Goal: Navigation & Orientation: Find specific page/section

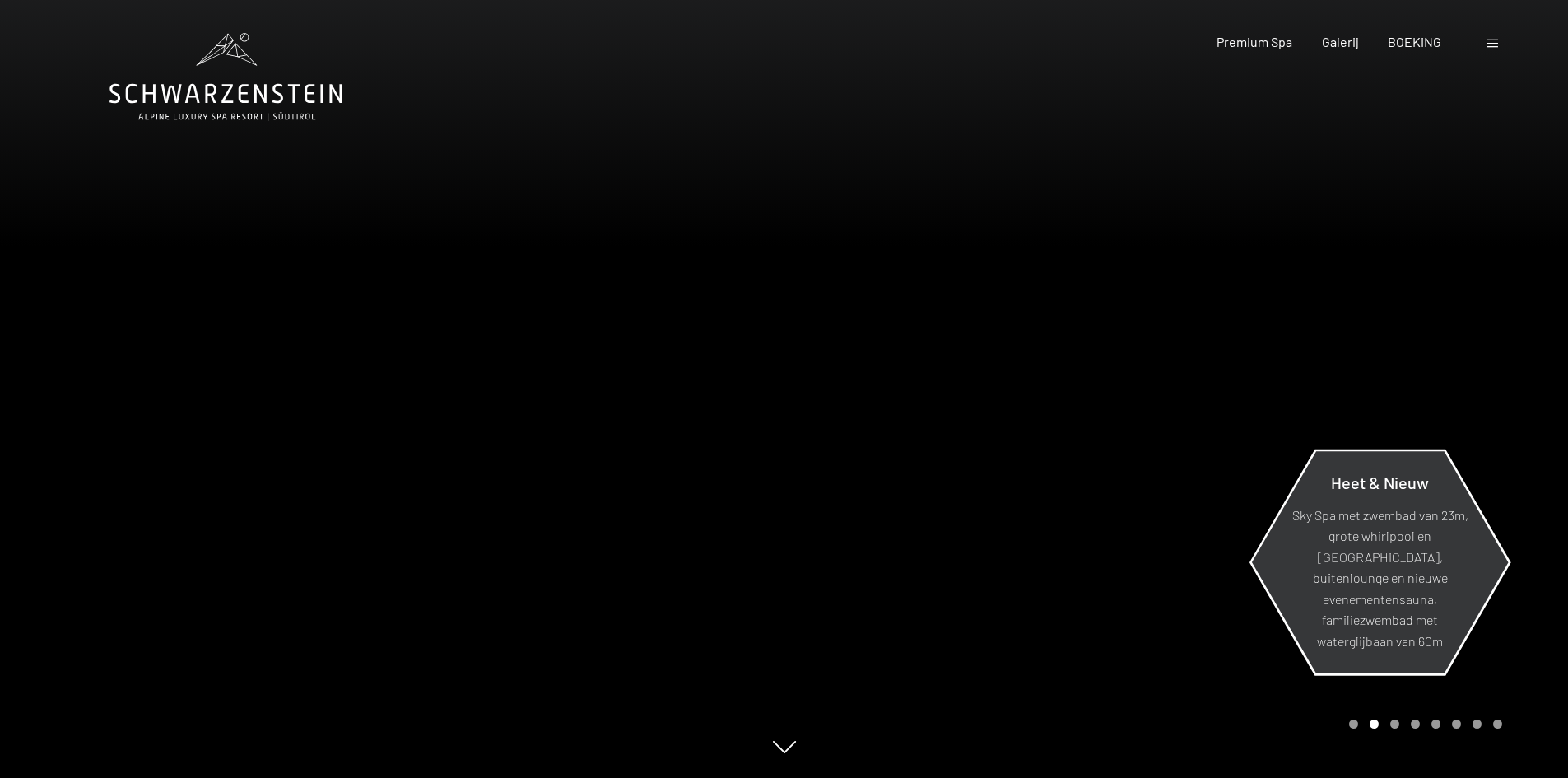
click at [1376, 597] on font "Sky Spa met zwembad van 23m, grote whirlpool en sauna, buitenlounge en nieuwe e…" at bounding box center [1380, 578] width 176 height 142
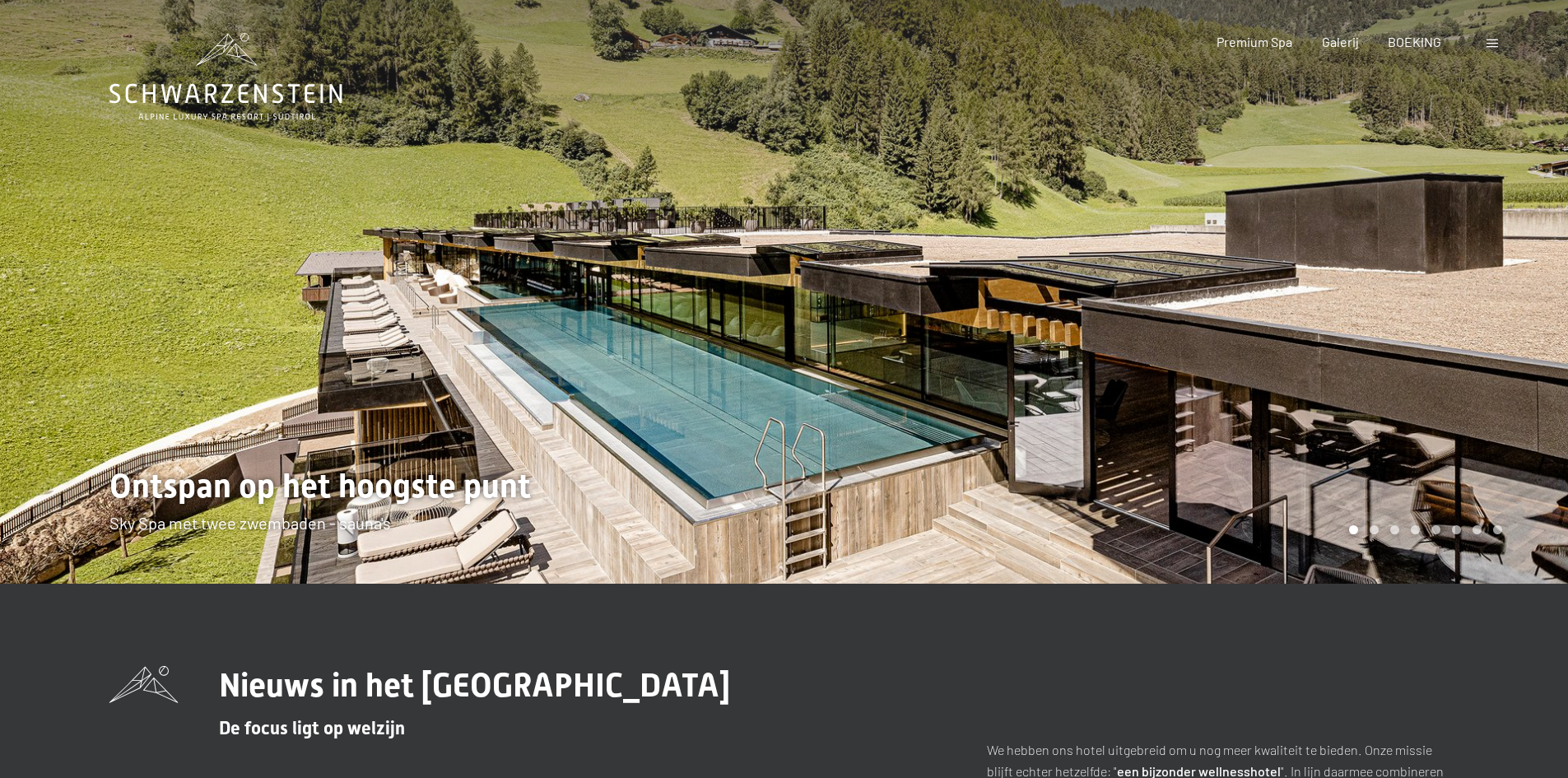
click at [558, 369] on div at bounding box center [392, 292] width 784 height 584
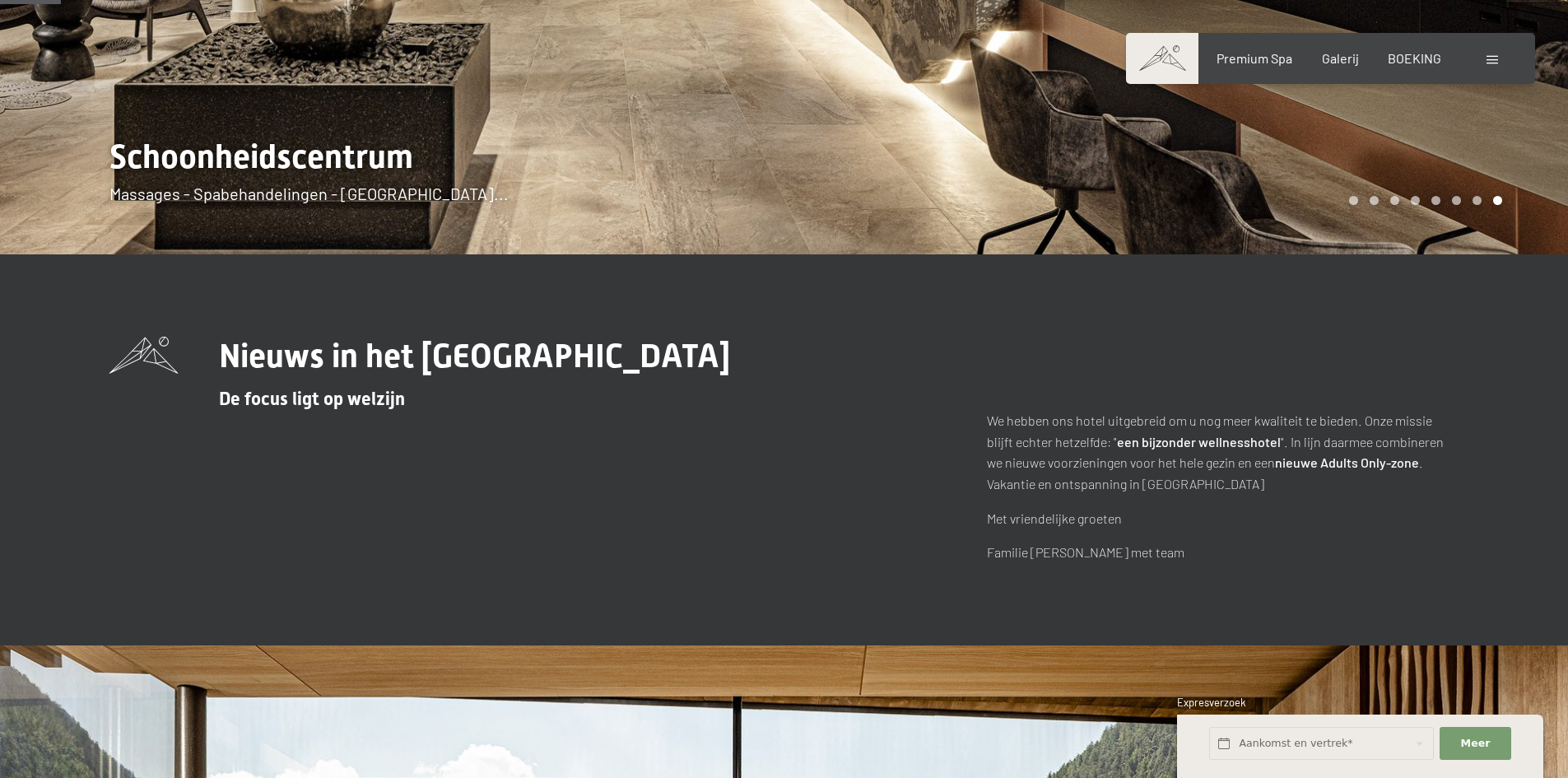
scroll to position [83, 0]
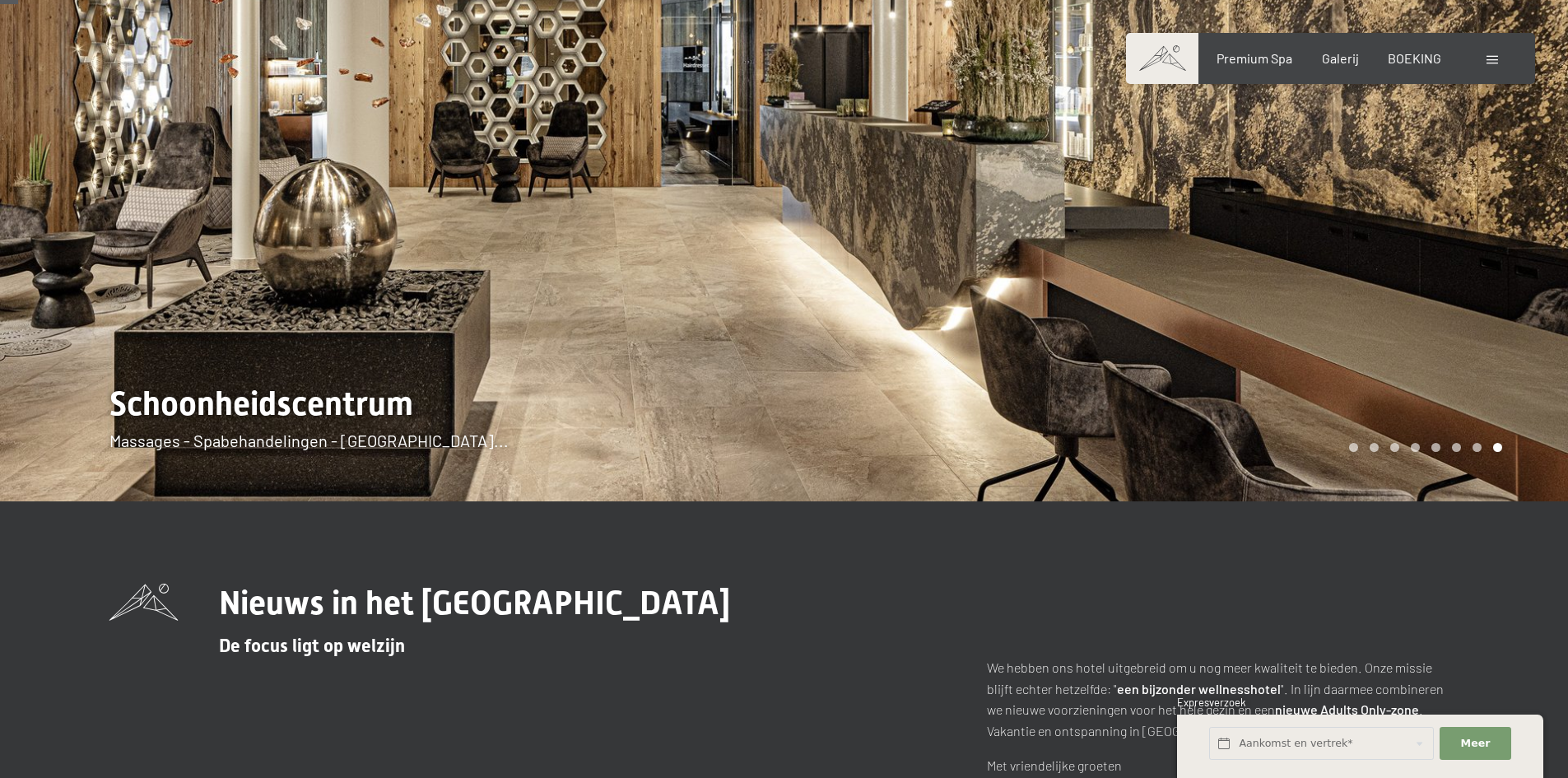
click at [464, 262] on div at bounding box center [392, 209] width 784 height 584
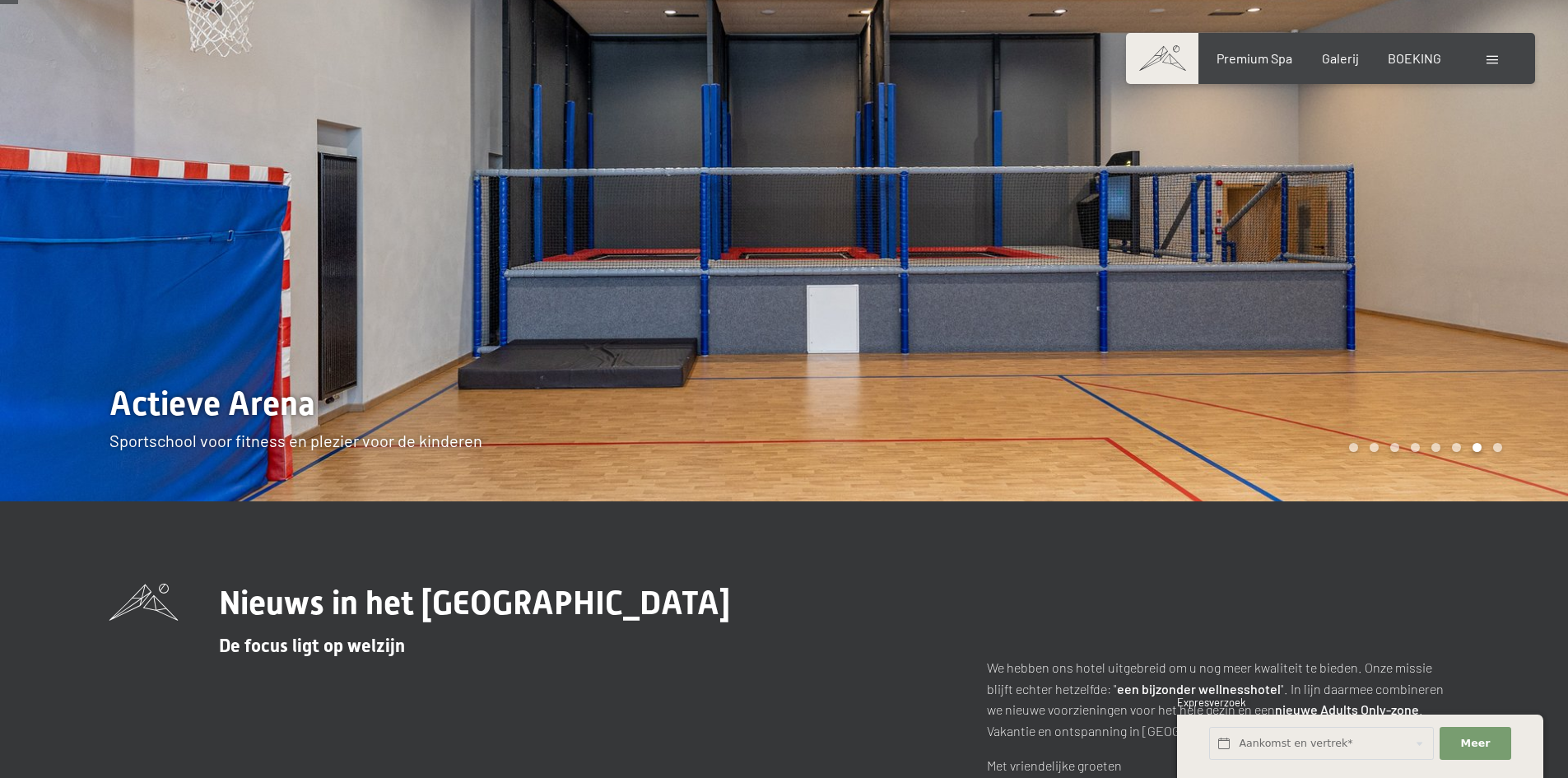
scroll to position [0, 0]
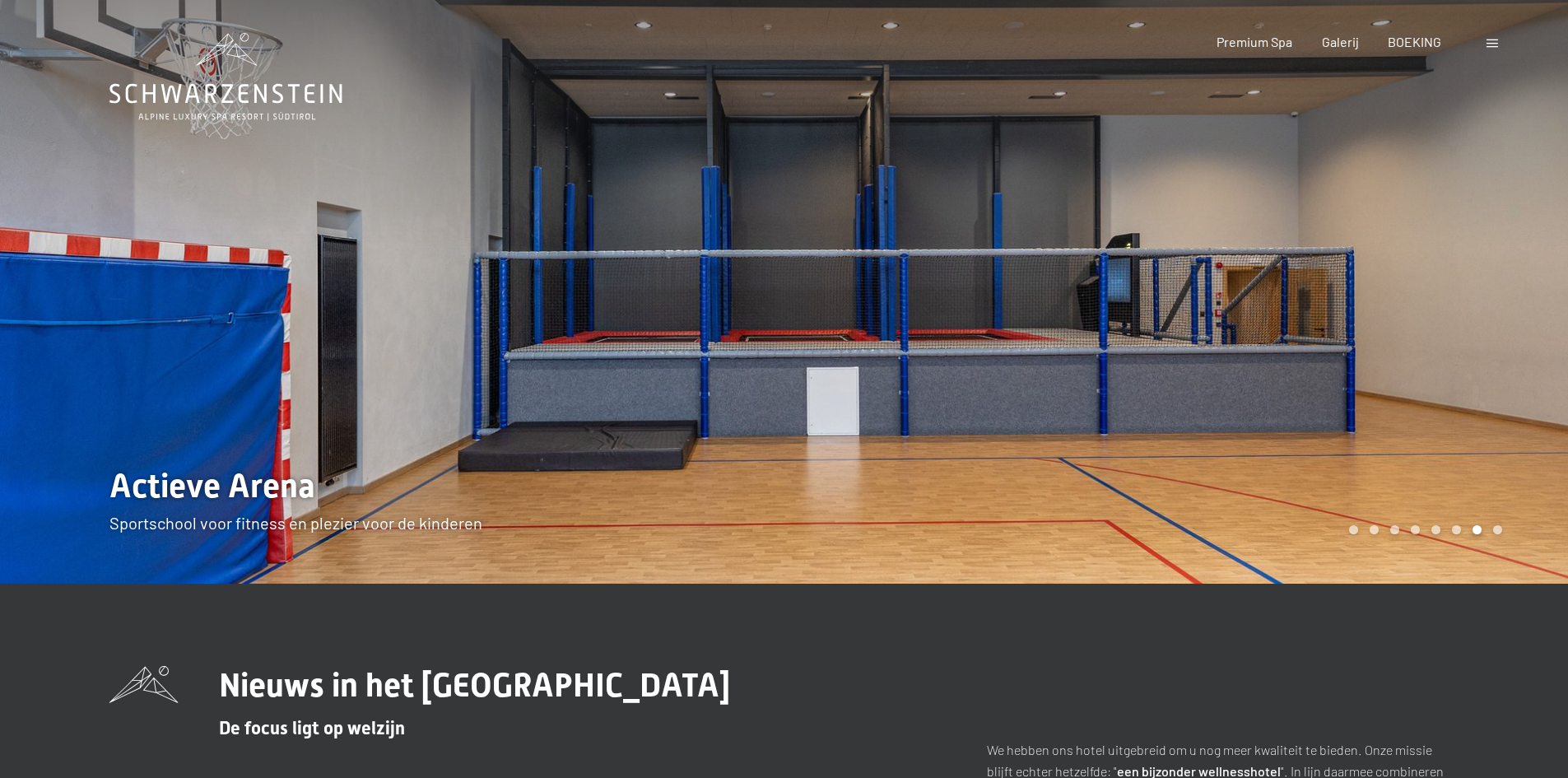
click at [391, 277] on div at bounding box center [392, 292] width 784 height 584
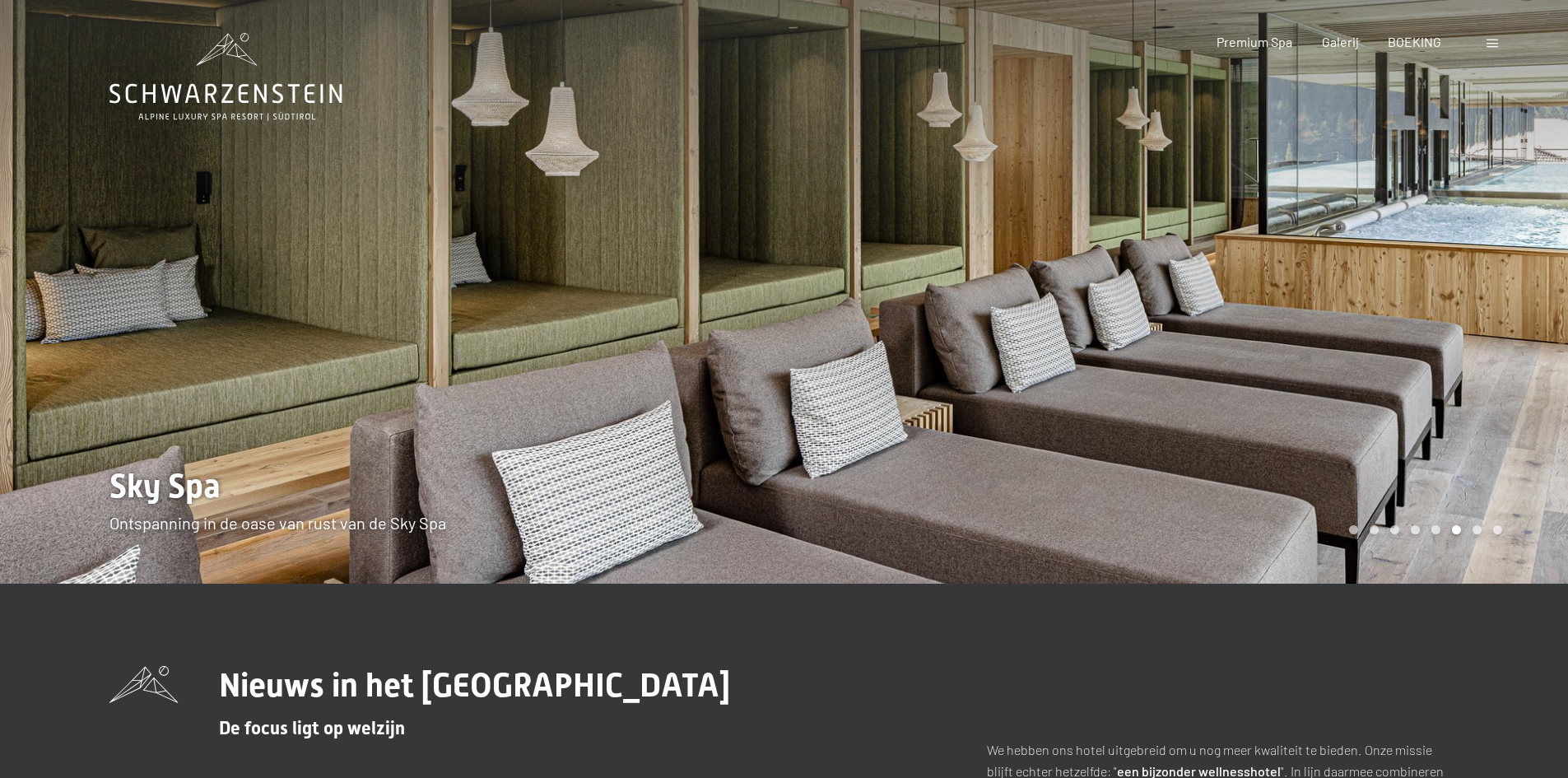
click at [400, 267] on div at bounding box center [392, 292] width 784 height 584
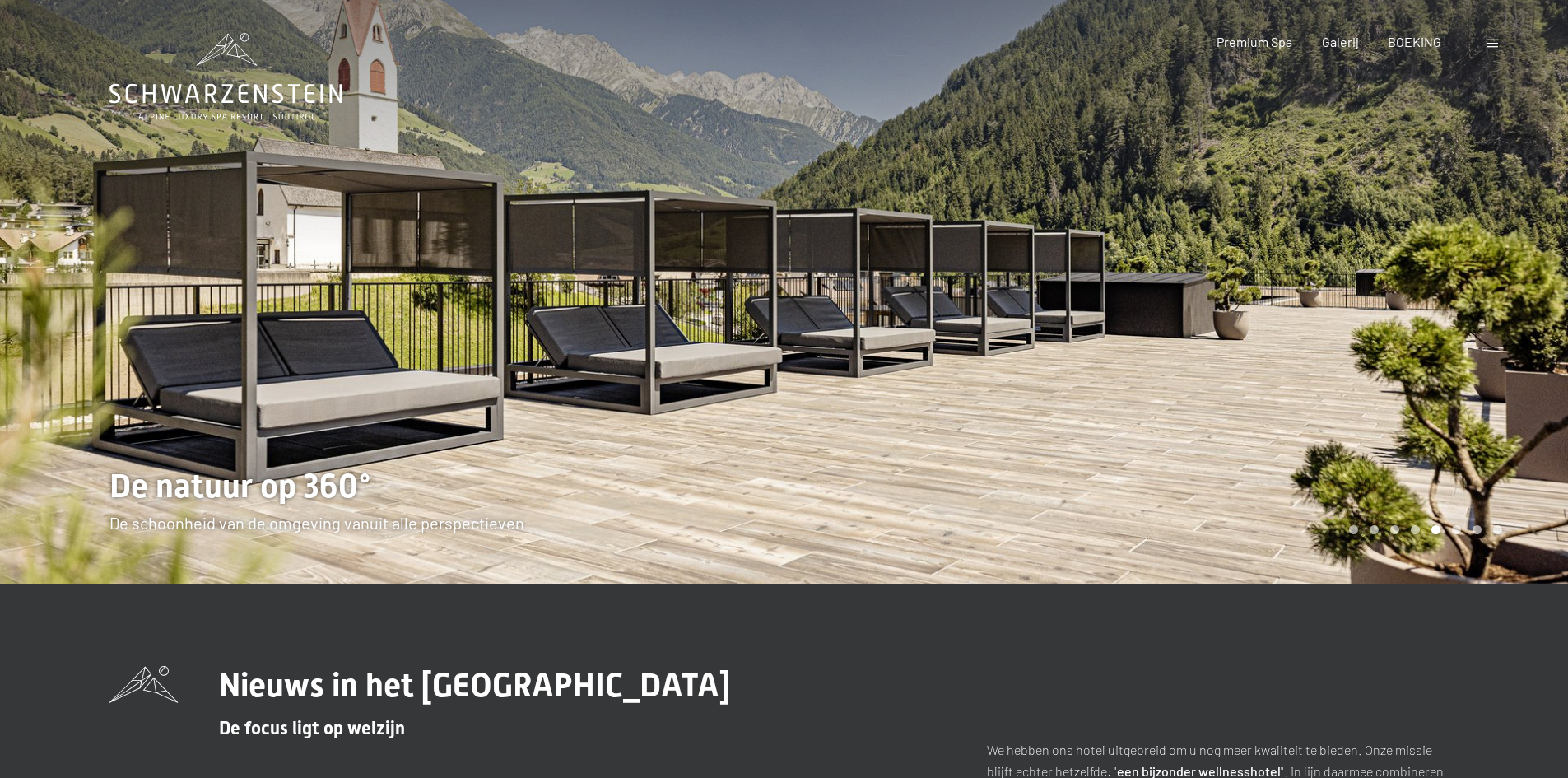
click at [404, 262] on div at bounding box center [392, 292] width 784 height 584
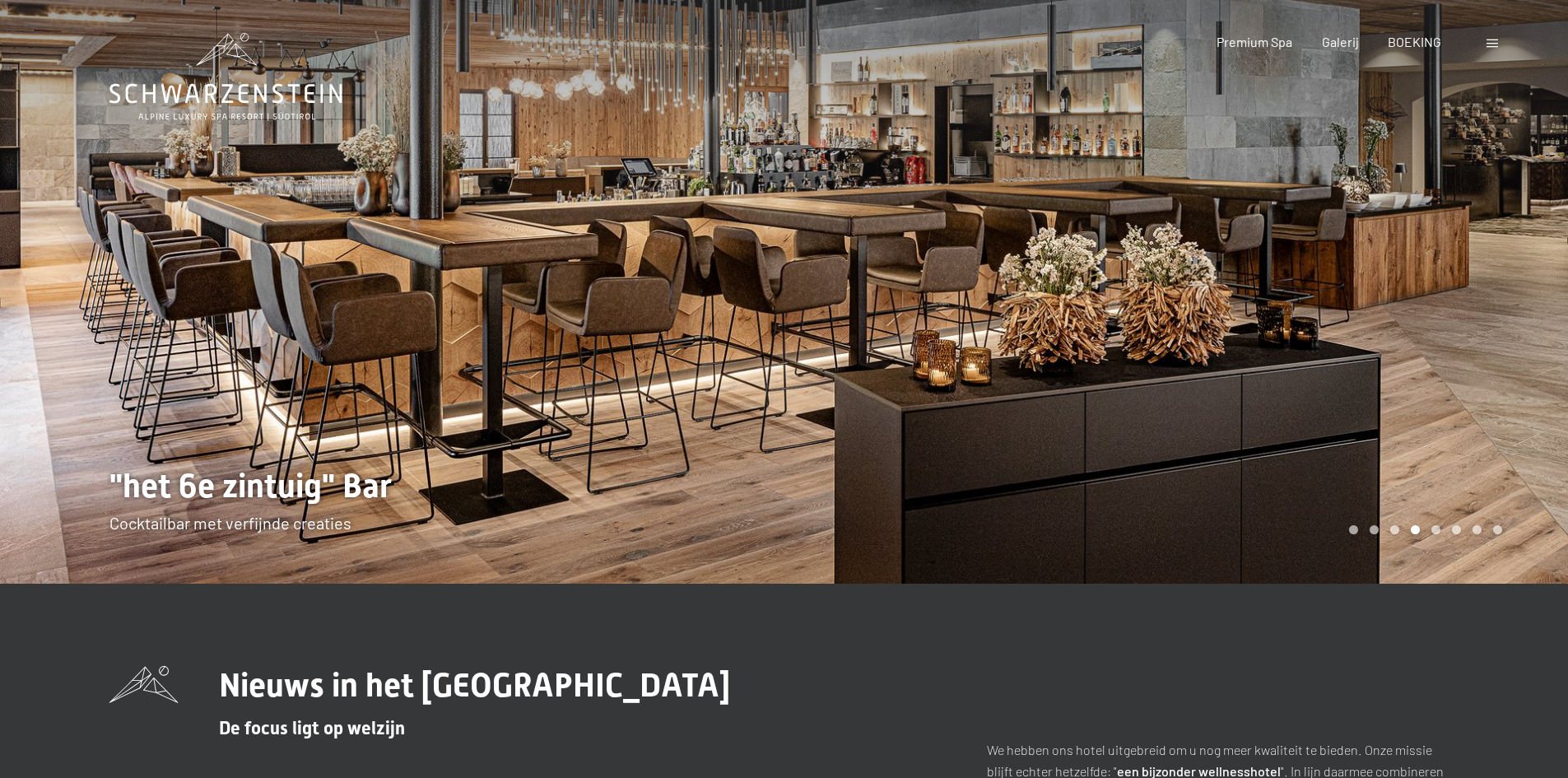
click at [404, 262] on div at bounding box center [392, 292] width 784 height 584
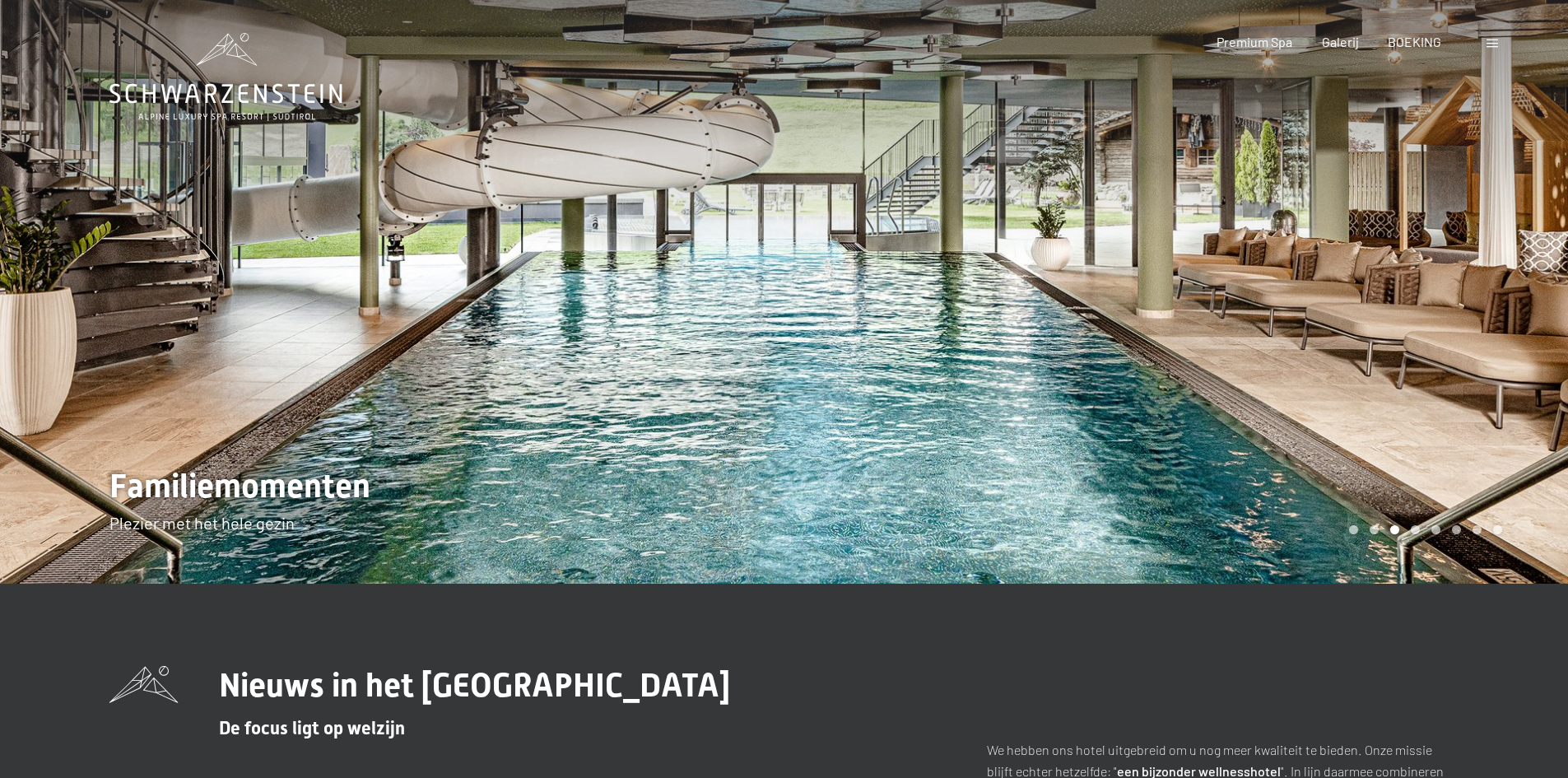
click at [404, 262] on div at bounding box center [392, 292] width 784 height 584
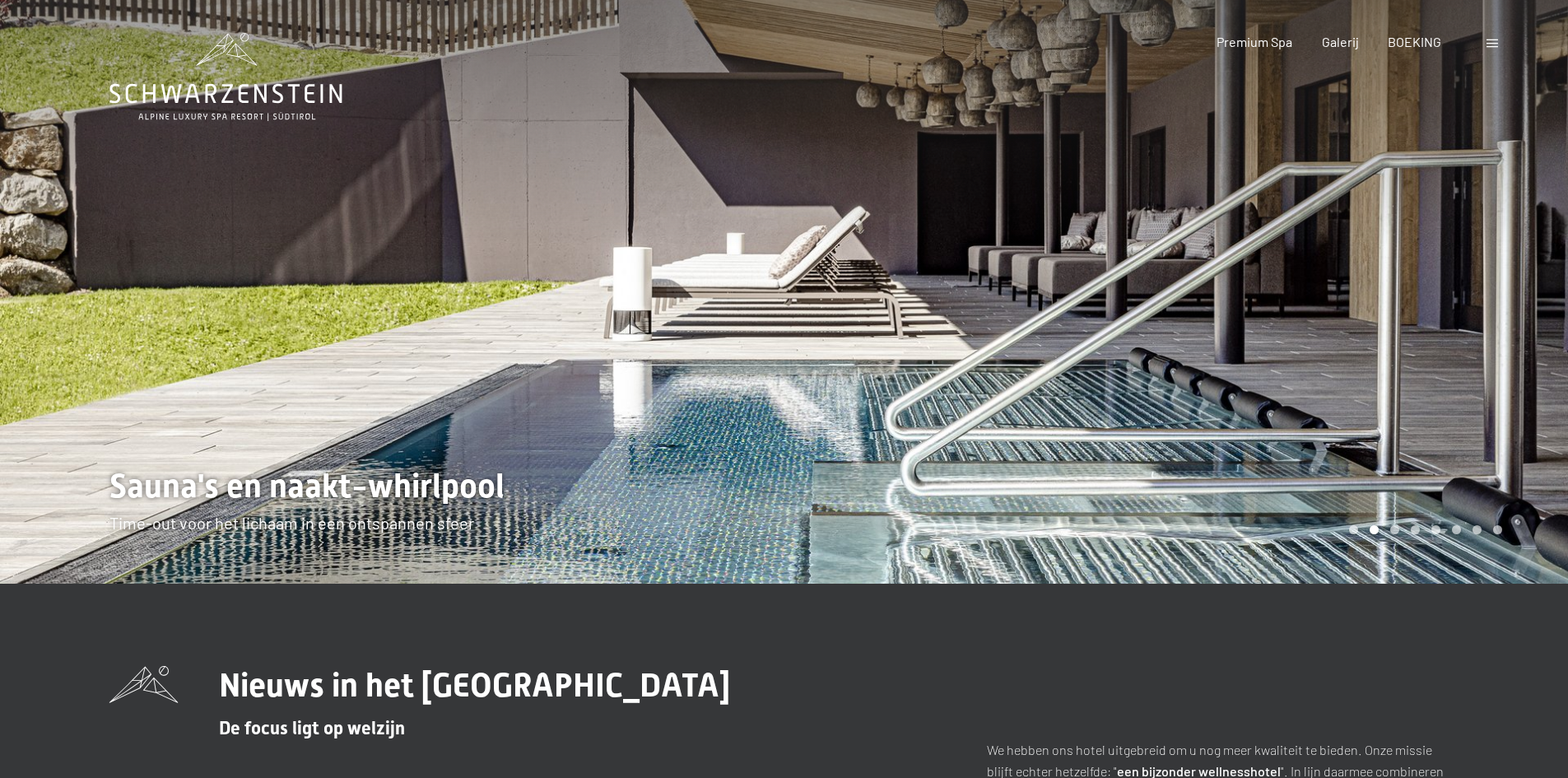
click at [404, 262] on div at bounding box center [392, 292] width 784 height 584
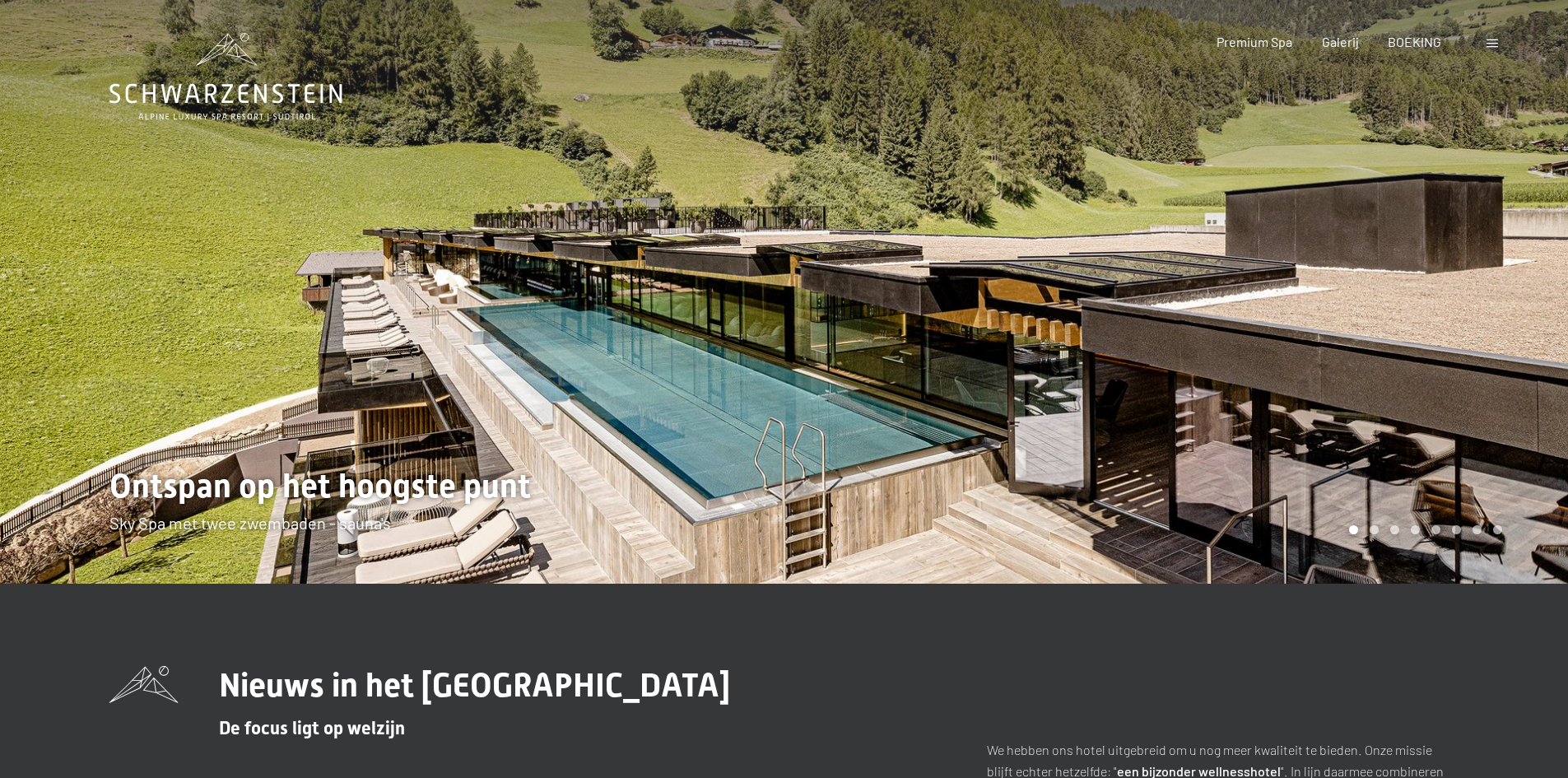
click at [404, 262] on div at bounding box center [392, 292] width 784 height 584
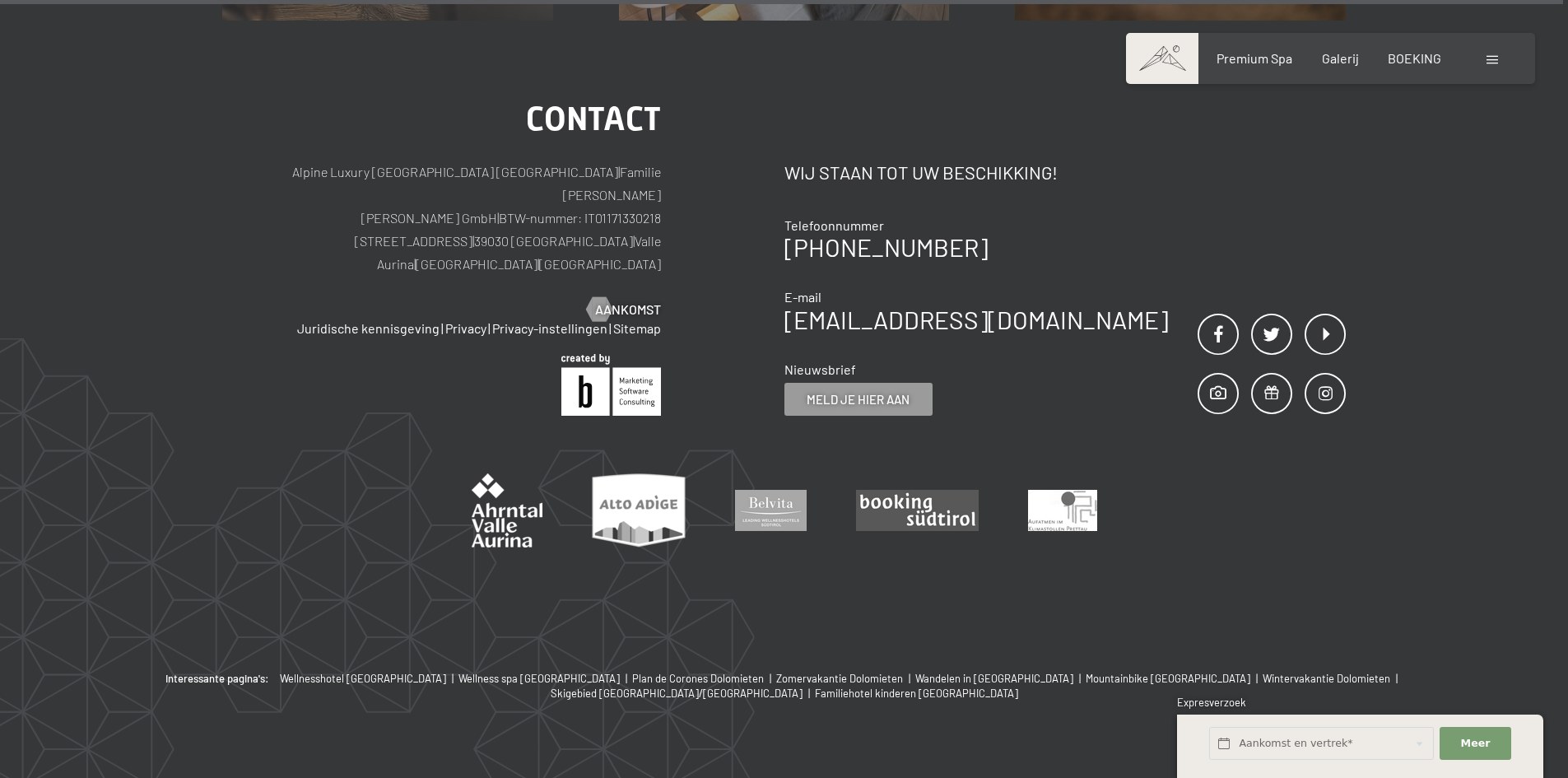
scroll to position [7000, 0]
click at [1346, 55] on font "Galerij" at bounding box center [1340, 55] width 37 height 16
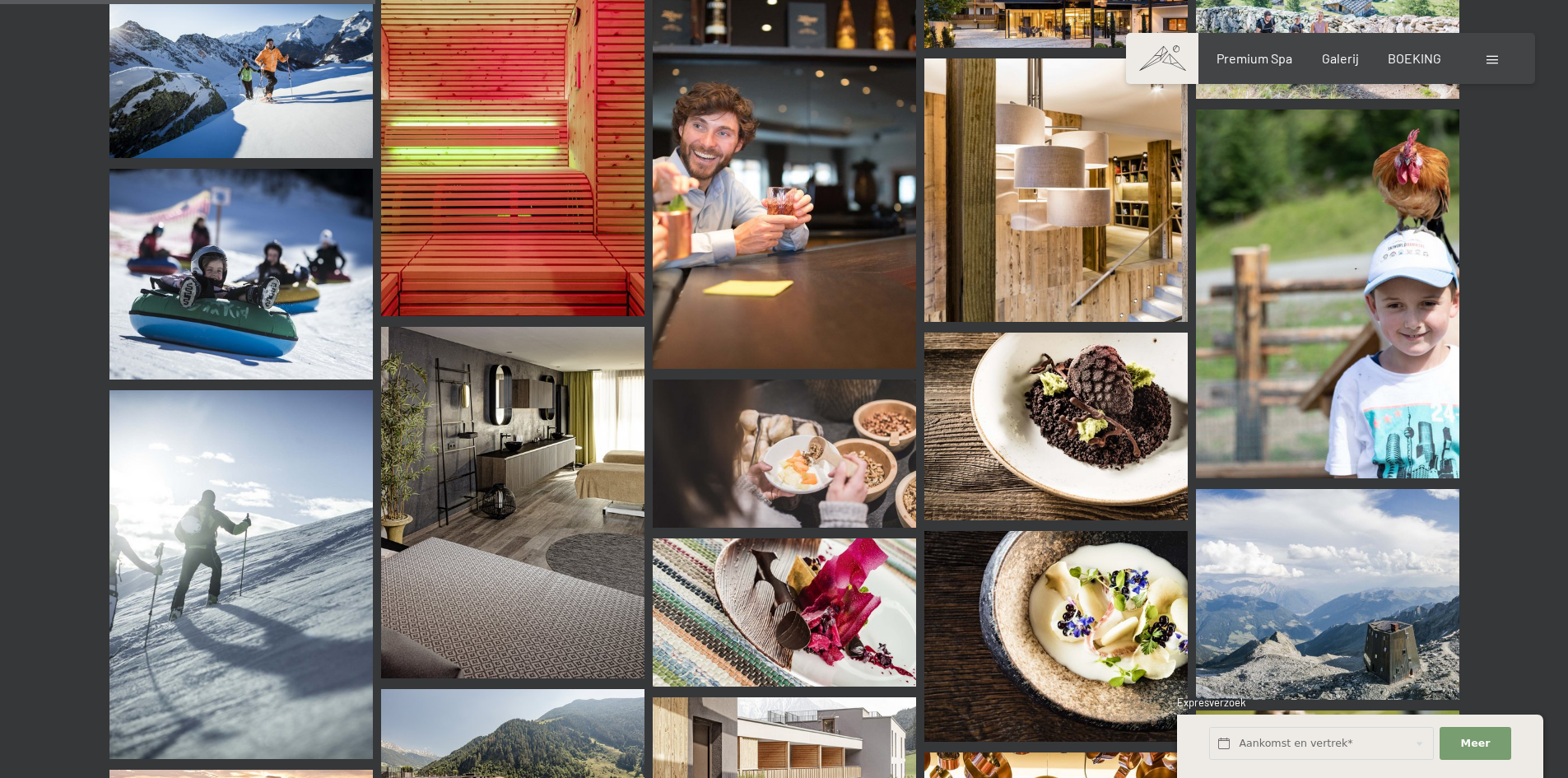
scroll to position [5024, 0]
